Goal: Check status

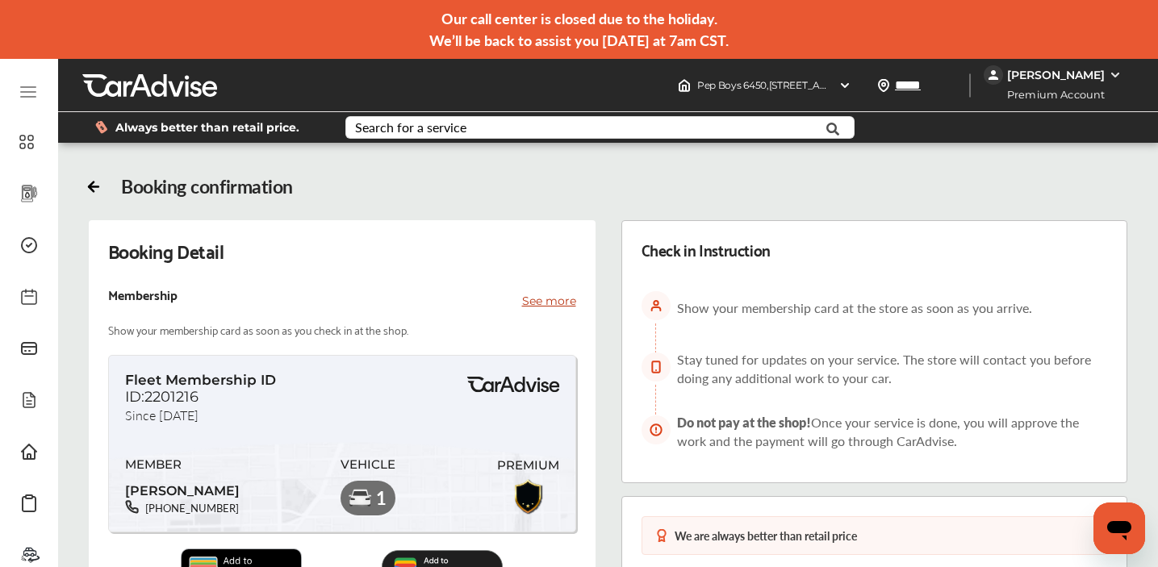
click at [1116, 518] on icon "Open messaging window" at bounding box center [1118, 528] width 29 height 29
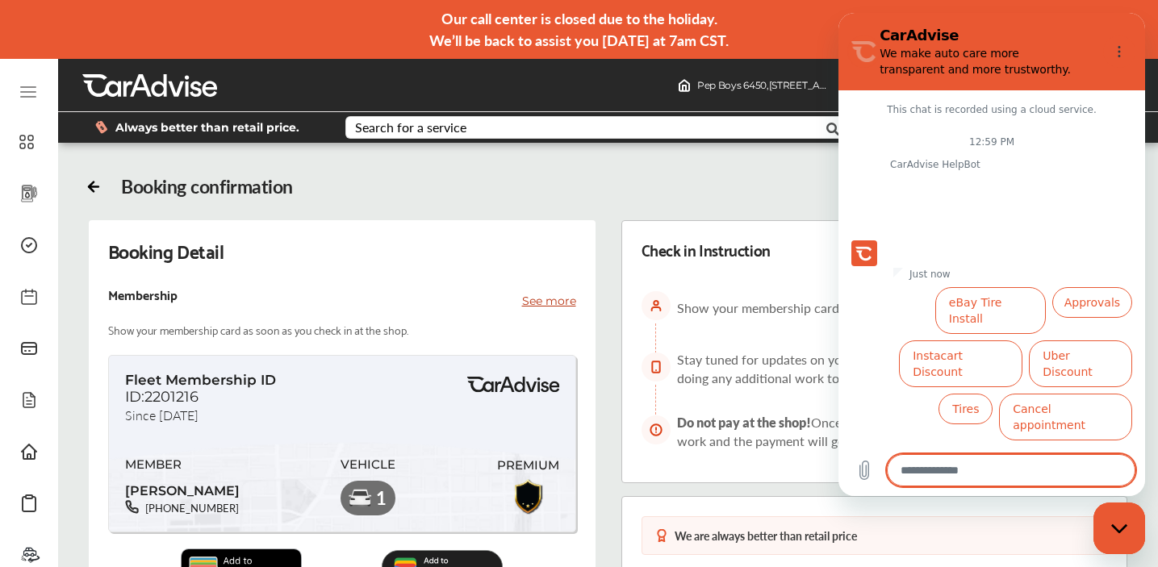
scroll to position [26, 0]
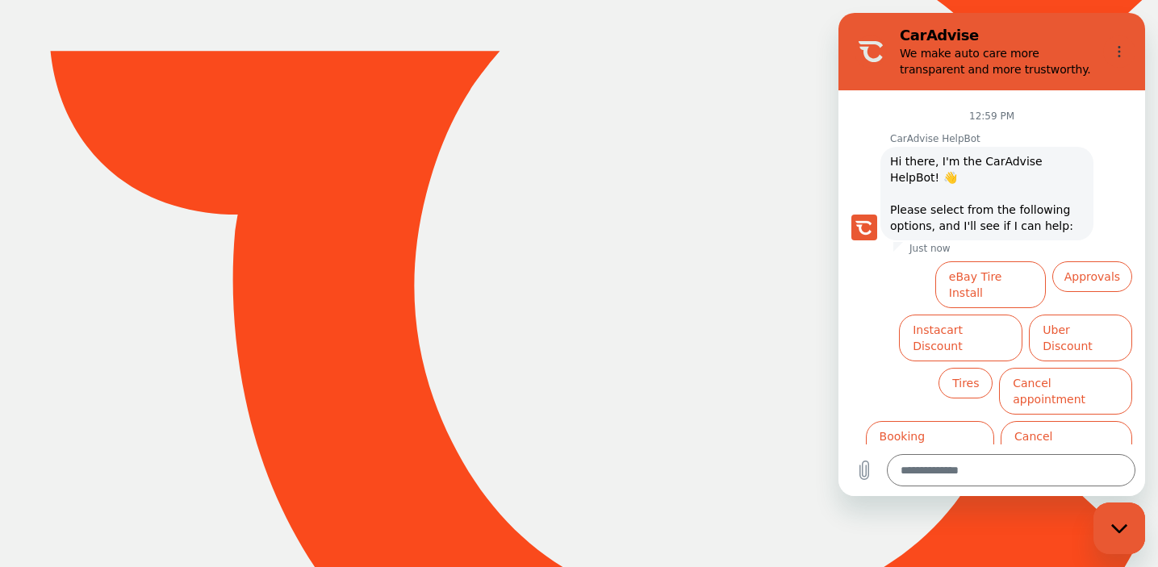
scroll to position [239, 0]
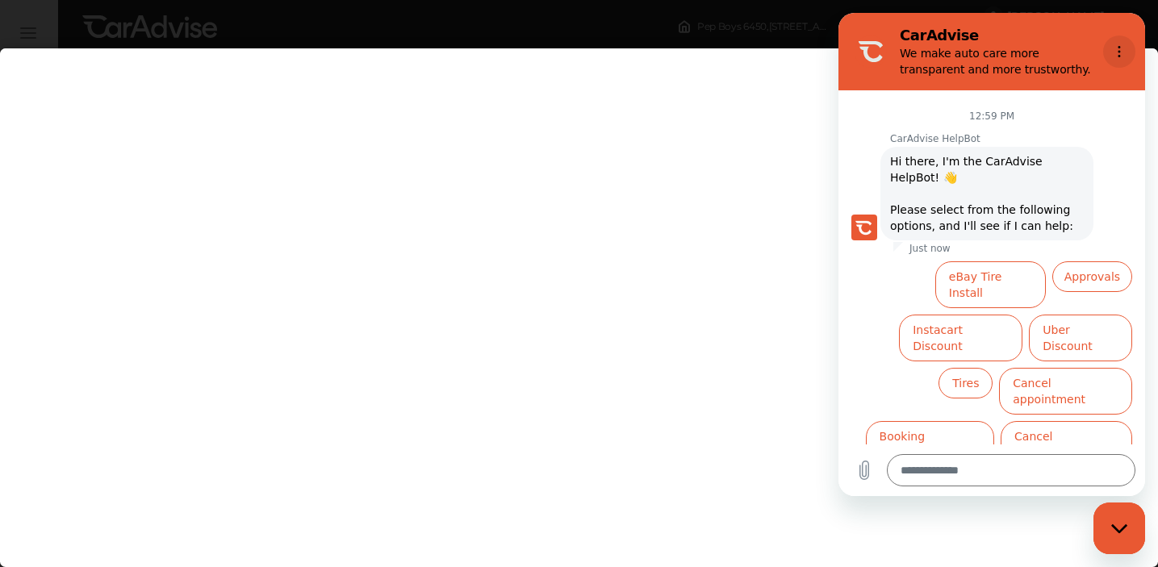
click at [1125, 50] on icon "Options menu" at bounding box center [1119, 51] width 13 height 13
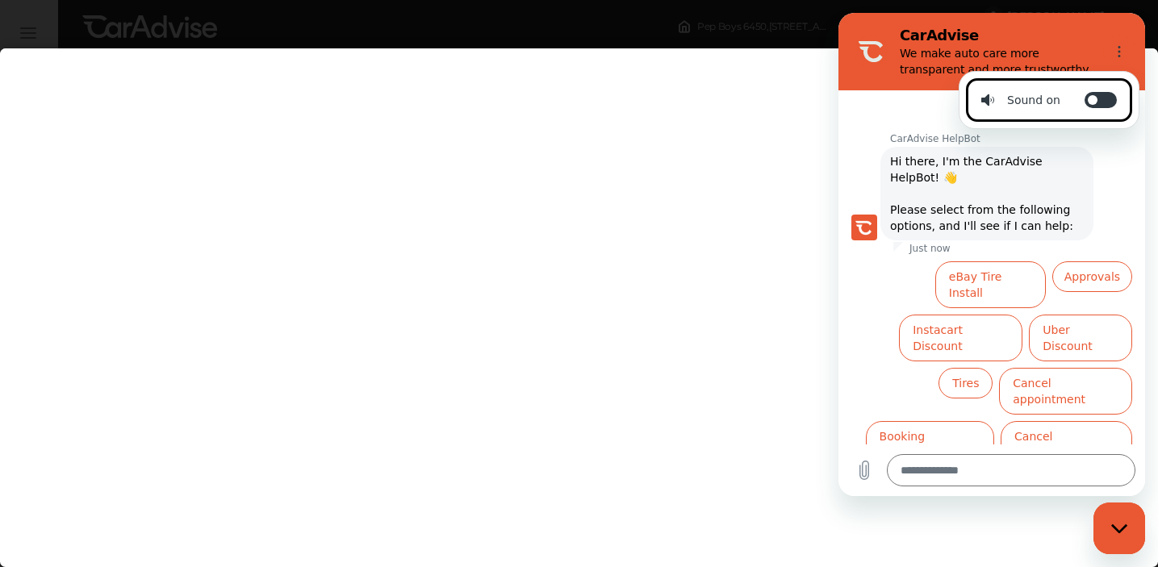
click at [1119, 528] on icon "Close messaging window" at bounding box center [1119, 529] width 17 height 10
type textarea "*"
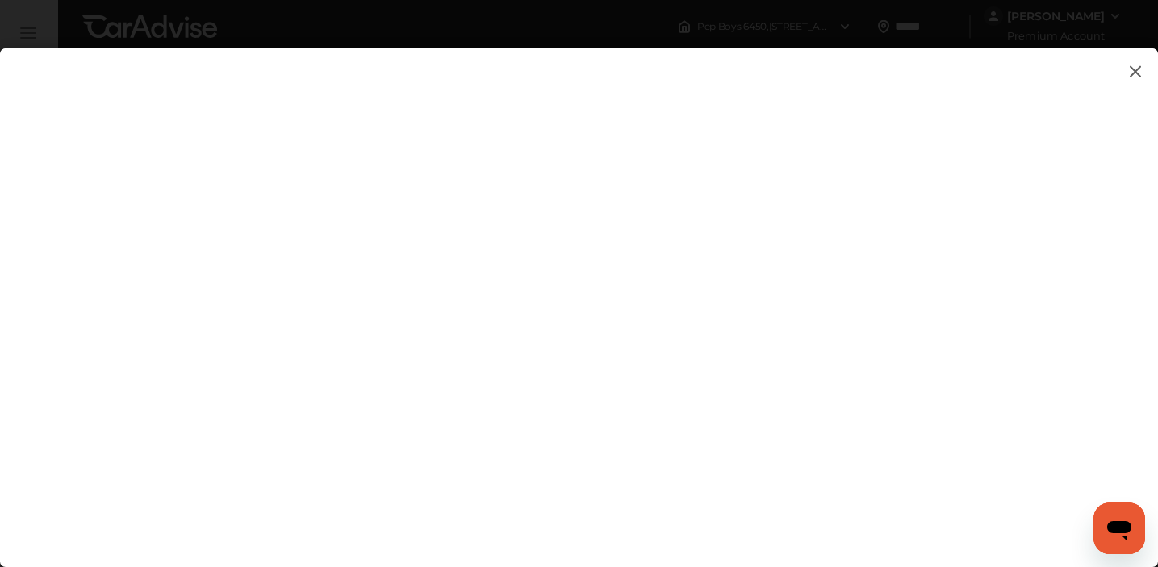
click at [1138, 72] on img at bounding box center [1134, 71] width 19 height 20
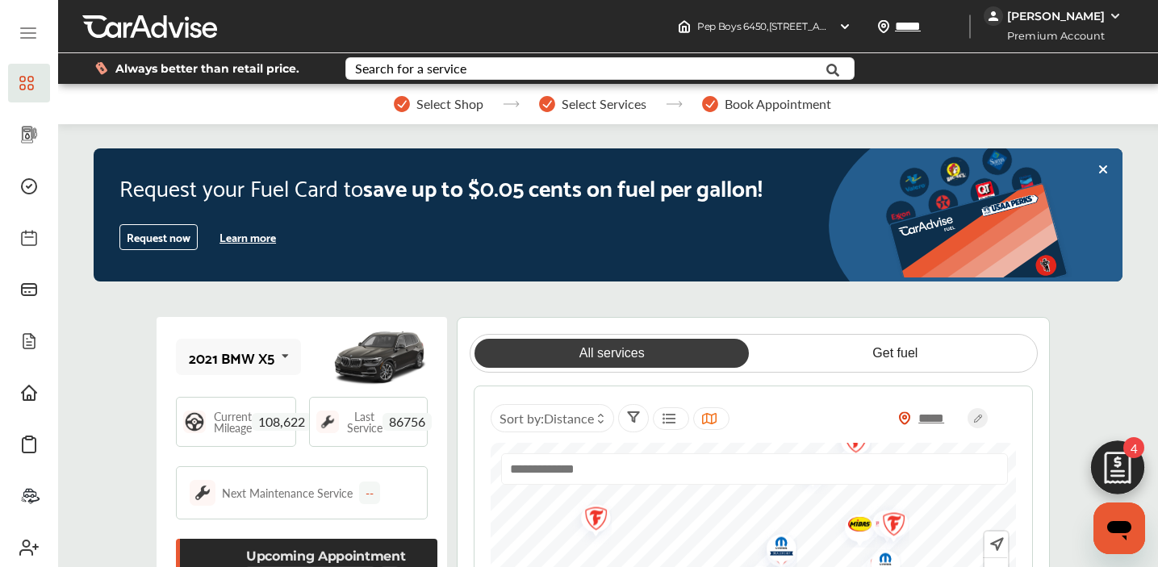
click at [1129, 461] on img at bounding box center [1117, 471] width 77 height 77
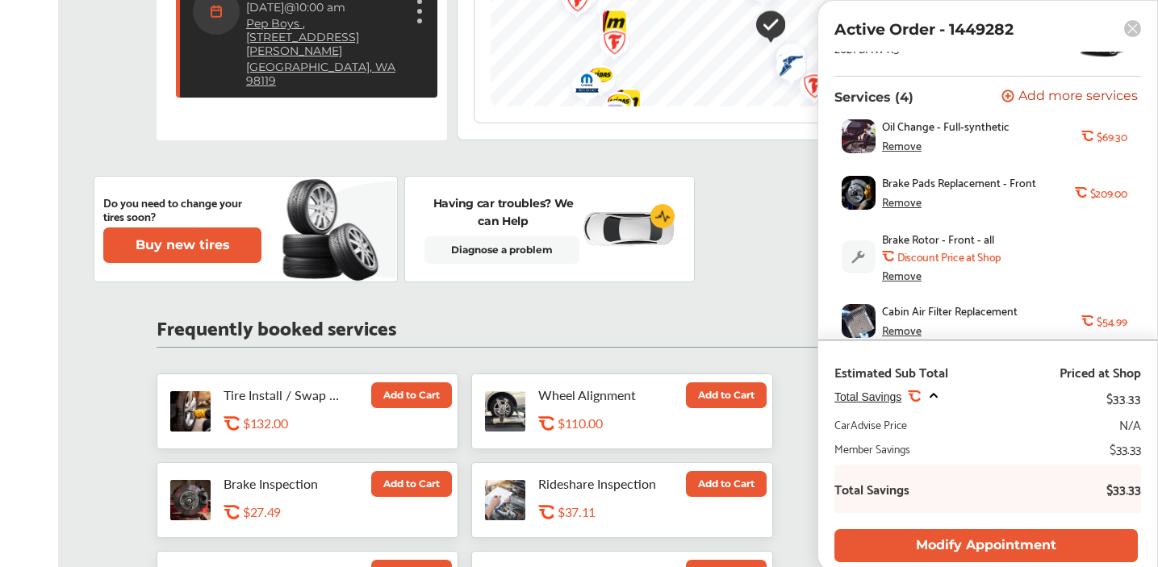
scroll to position [616, 0]
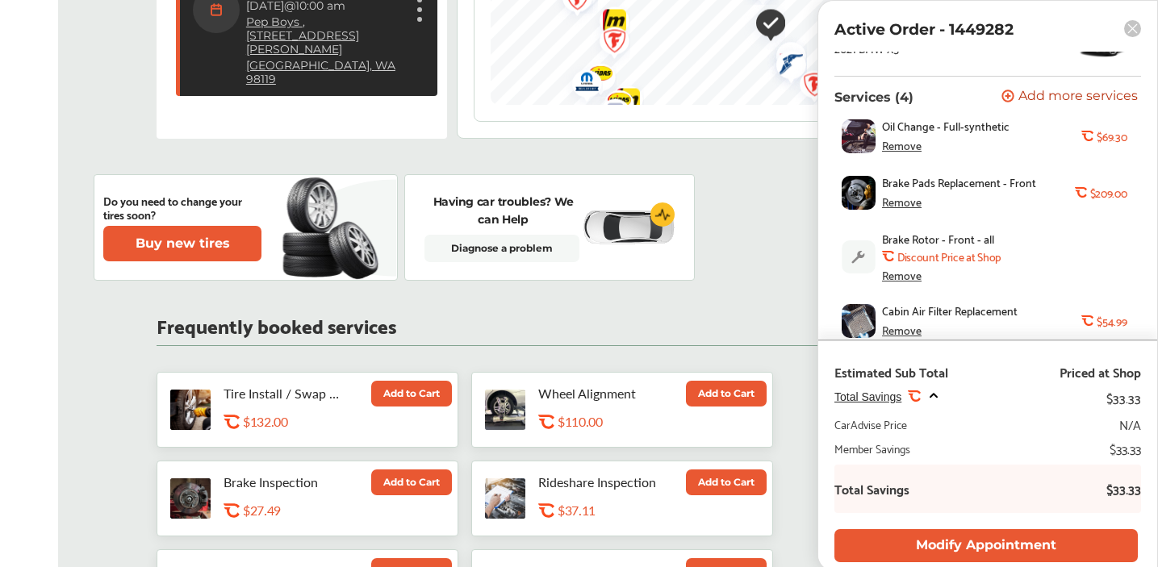
click at [1133, 33] on rect at bounding box center [1132, 28] width 17 height 17
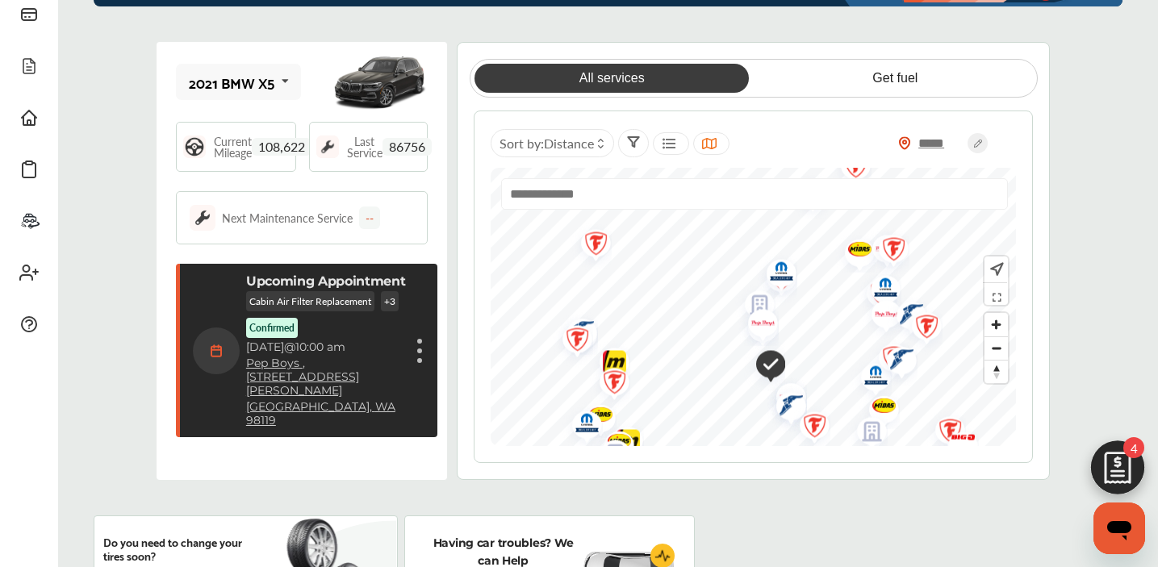
scroll to position [0, 0]
